Goal: Transaction & Acquisition: Purchase product/service

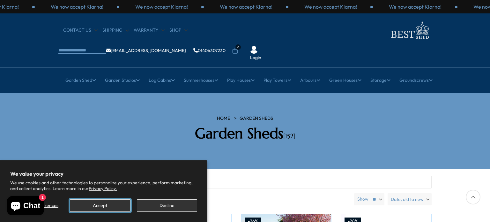
click at [107, 206] on button "Accept" at bounding box center [100, 205] width 60 height 12
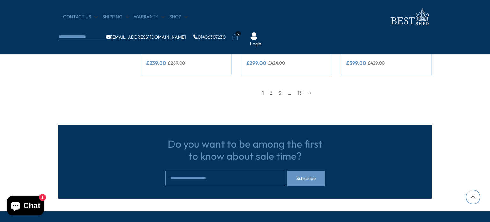
scroll to position [638, 0]
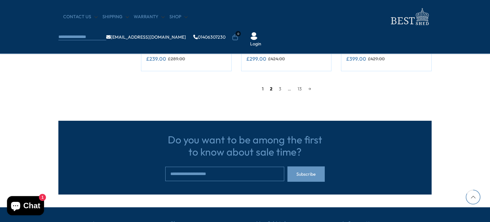
drag, startPoint x: 343, startPoint y: 116, endPoint x: 271, endPoint y: 91, distance: 76.8
click at [271, 90] on link "2" at bounding box center [271, 89] width 9 height 10
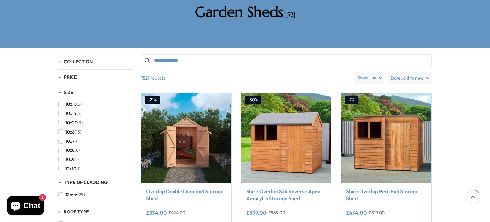
scroll to position [26, 0]
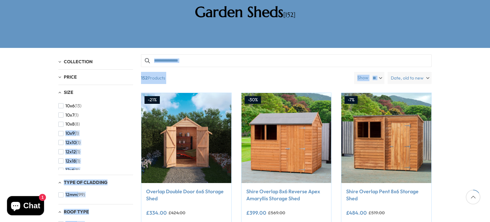
drag, startPoint x: 131, startPoint y: 99, endPoint x: 134, endPoint y: 110, distance: 10.8
click at [134, 54] on div "Filter By Collection Arbours (17) Fencing (16) [GEOGRAPHIC_DATA] (22) [GEOGRAPH…" at bounding box center [244, 54] width 373 height 0
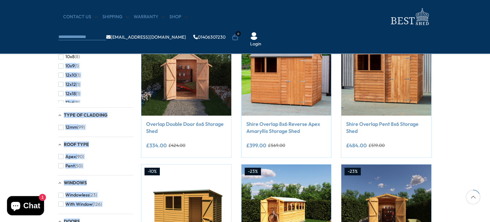
scroll to position [121, 0]
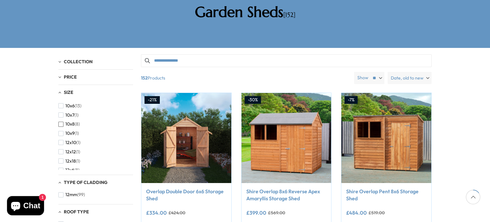
drag, startPoint x: 121, startPoint y: 100, endPoint x: 118, endPoint y: 106, distance: 7.0
click at [118, 119] on li "10x8 (8)" at bounding box center [93, 123] width 71 height 9
drag, startPoint x: 94, startPoint y: 149, endPoint x: 105, endPoint y: 101, distance: 49.8
click at [105, 101] on ul "10x10 (5) 10x15 (3) 10x20 (3) 10x6 (13) 10x7 (1) 10x8 (8) 10x9 (1) 12x10 (1) 12…" at bounding box center [93, 201] width 71 height 257
click at [105, 119] on li "10x8 (8)" at bounding box center [93, 123] width 71 height 9
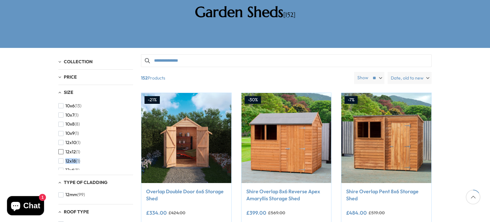
drag, startPoint x: 94, startPoint y: 141, endPoint x: 90, endPoint y: 135, distance: 7.2
click at [90, 135] on ul "10x10 (5) 10x15 (3) 10x20 (3) 10x6 (13) 10x7 (1) 10x8 (8) 10x9 (1) 12x10 (1) 12…" at bounding box center [93, 201] width 71 height 257
click at [90, 147] on li "12x12 (1)" at bounding box center [93, 151] width 71 height 9
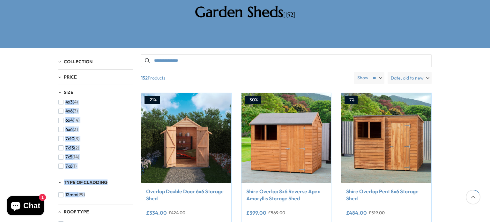
scroll to position [187, 0]
drag, startPoint x: 110, startPoint y: 102, endPoint x: 95, endPoint y: 168, distance: 67.9
click at [95, 168] on div "Collection Arbours (17) Fencing (16) [GEOGRAPHIC_DATA] (22) [GEOGRAPHIC_DATA] (…" at bounding box center [95, 201] width 75 height 294
drag, startPoint x: 133, startPoint y: 140, endPoint x: 131, endPoint y: 110, distance: 29.7
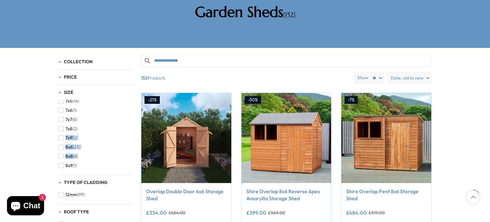
click at [131, 110] on div "10x10 (5) 10x15 (3) 10x20 (3) 10x6 (13) 10x7 (1) 10x8 (8) 10x9 (1) 12x10 (1) 12…" at bounding box center [95, 135] width 75 height 70
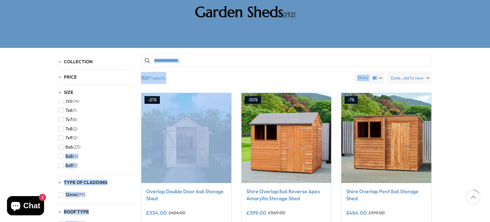
drag, startPoint x: 134, startPoint y: 111, endPoint x: 15, endPoint y: 135, distance: 120.9
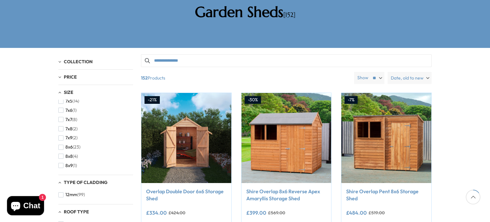
drag, startPoint x: 92, startPoint y: 139, endPoint x: 88, endPoint y: 122, distance: 17.3
click at [88, 122] on ul "10x10 (5) 10x15 (3) 10x20 (3) 10x6 (13) 10x7 (1) 10x8 (8) 10x9 (1) 12x10 (1) 12…" at bounding box center [93, 41] width 71 height 257
drag, startPoint x: 93, startPoint y: 100, endPoint x: 69, endPoint y: 181, distance: 84.4
click at [69, 181] on div "Collection Arbours (17) Fencing (16) [GEOGRAPHIC_DATA] (22) [GEOGRAPHIC_DATA] (…" at bounding box center [95, 201] width 75 height 294
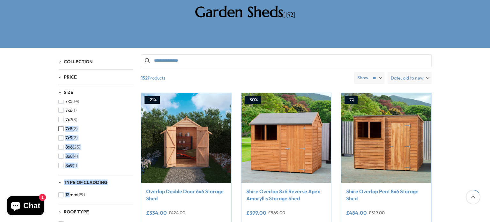
click at [60, 124] on button "7x8 (2)" at bounding box center [67, 128] width 19 height 9
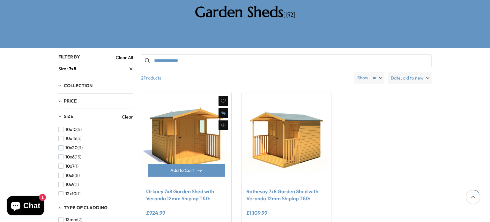
click at [155, 142] on img at bounding box center [186, 138] width 90 height 90
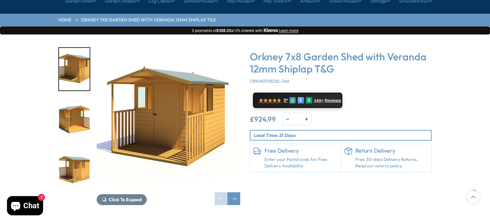
scroll to position [89, 0]
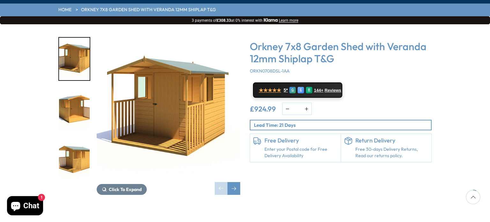
click at [65, 142] on img "3 / 10" at bounding box center [74, 159] width 31 height 42
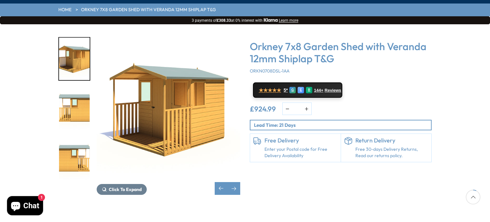
click at [65, 142] on img "5 / 10" at bounding box center [74, 159] width 31 height 42
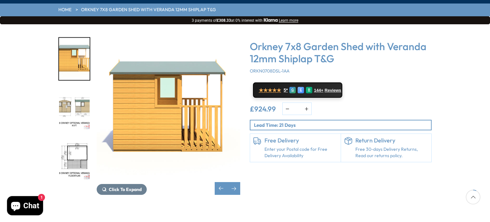
click at [71, 138] on img "7 / 10" at bounding box center [74, 159] width 31 height 42
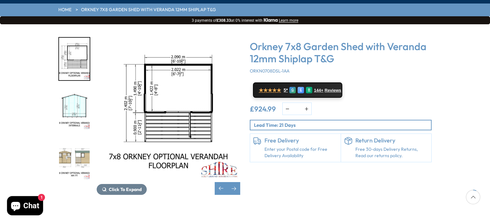
click at [482, 66] on div "Click To Expand Click To Expand Click To Expand Click To Expand Click To Expand…" at bounding box center [245, 120] width 490 height 193
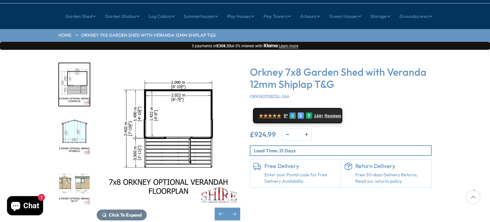
scroll to position [51, 0]
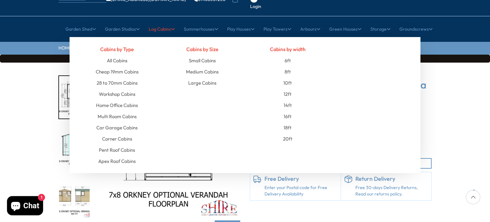
click at [163, 21] on link "Log Cabins" at bounding box center [162, 29] width 26 height 16
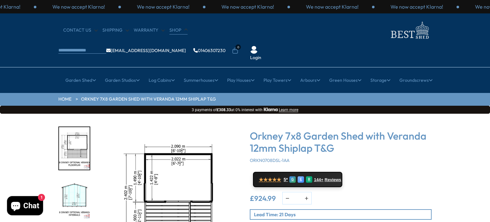
click at [172, 28] on link "Shop" at bounding box center [178, 30] width 18 height 6
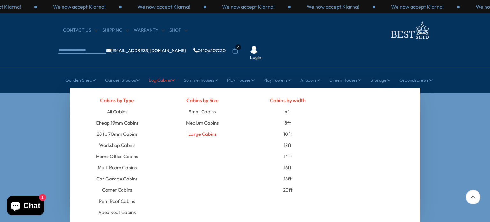
click at [201, 128] on link "Large Cabins" at bounding box center [202, 133] width 28 height 11
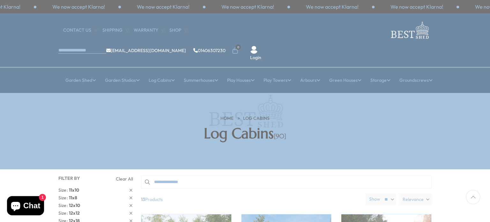
click at [201, 114] on span at bounding box center [245, 111] width 490 height 222
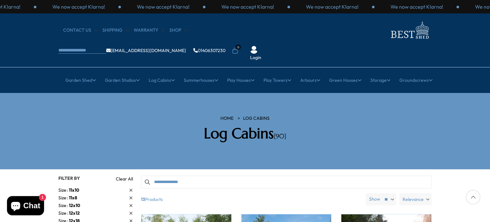
click at [201, 125] on h2 "Log Cabins [90]" at bounding box center [245, 133] width 182 height 17
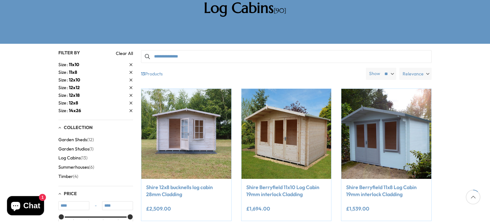
scroll to position [128, 0]
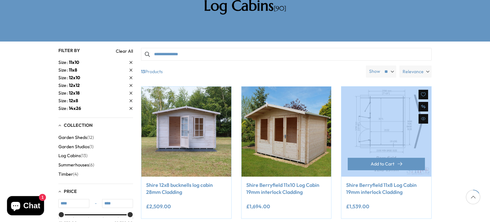
drag, startPoint x: 464, startPoint y: 93, endPoint x: 372, endPoint y: 80, distance: 92.4
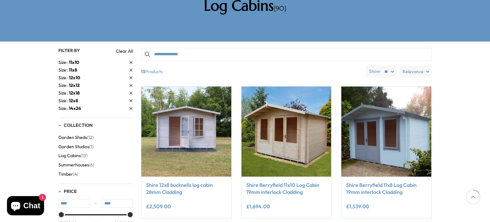
click at [75, 90] on span "12x18" at bounding box center [74, 93] width 11 height 6
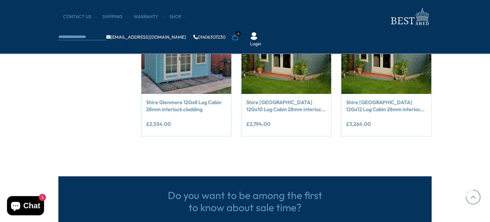
scroll to position [574, 0]
